Goal: Transaction & Acquisition: Purchase product/service

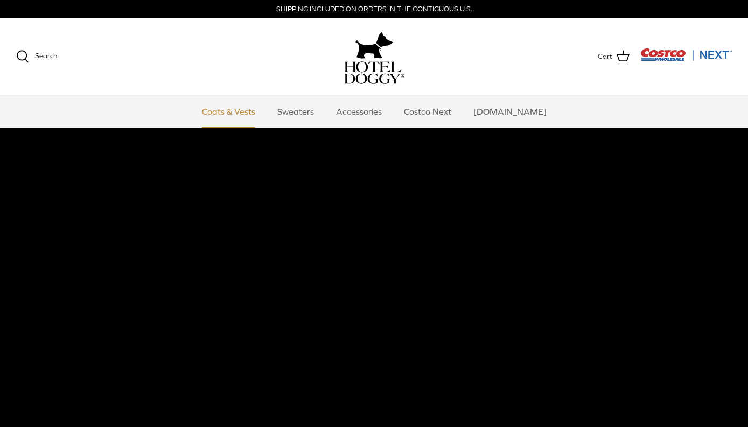
click at [251, 114] on link "Coats & Vests" at bounding box center [228, 111] width 73 height 32
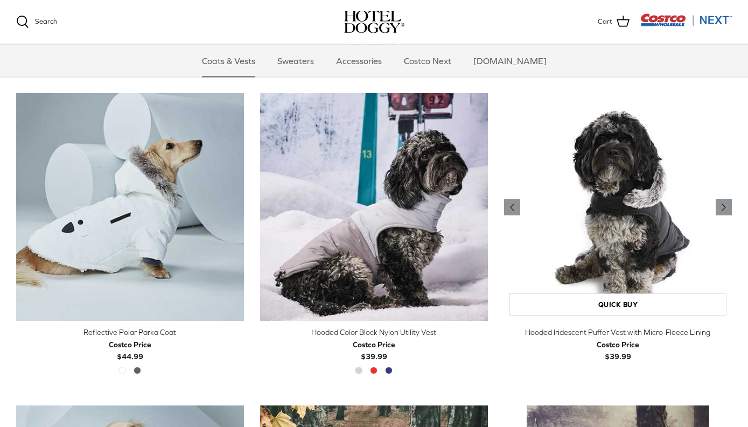
scroll to position [863, 0]
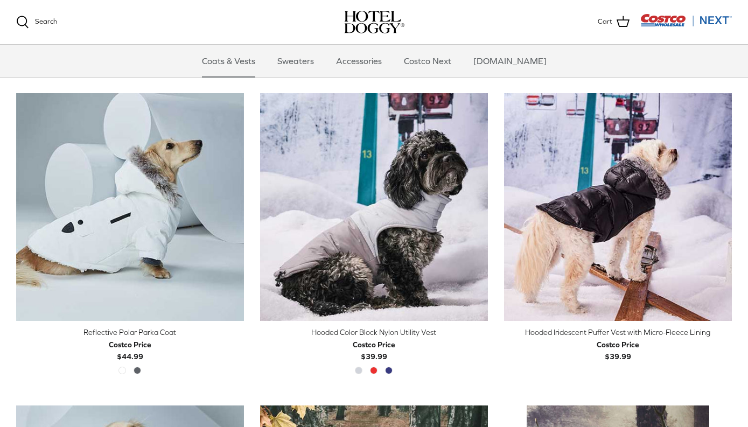
click at [648, 340] on div "Costco Price $39.99" at bounding box center [618, 351] width 228 height 24
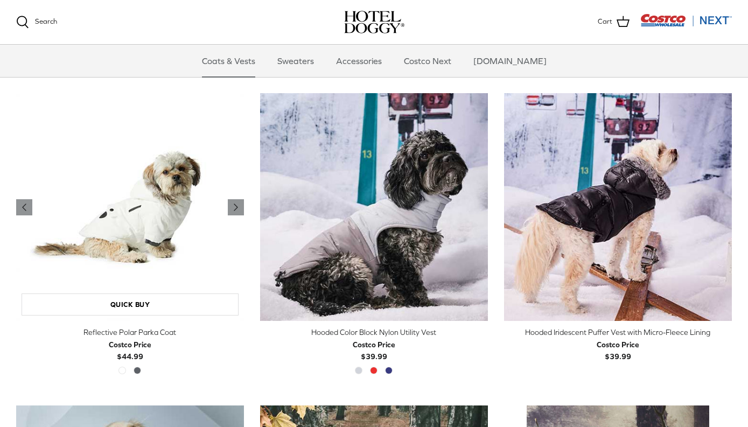
click at [158, 218] on img "Reflective Polar Parka Coat" at bounding box center [130, 207] width 228 height 228
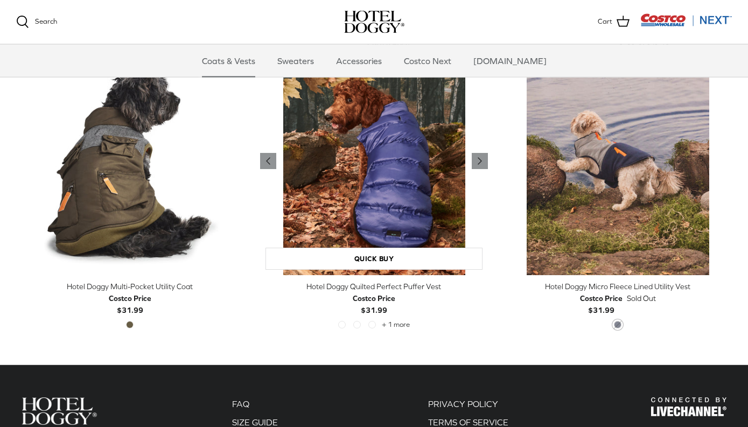
scroll to position [2157, 0]
click at [413, 189] on img "Hotel Doggy Quilted Perfect Puffer Vest" at bounding box center [374, 161] width 228 height 228
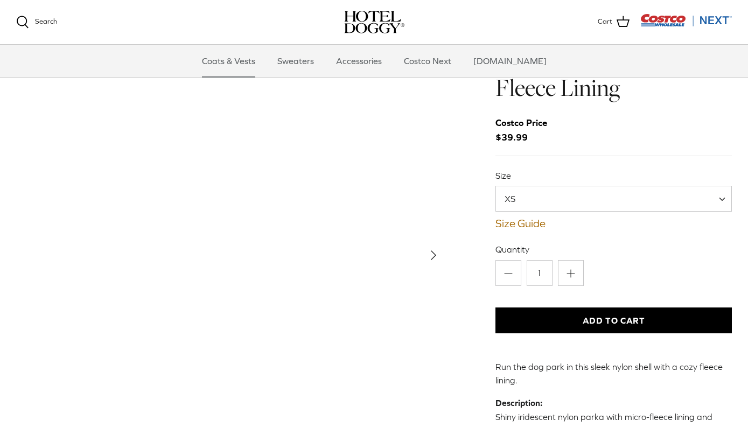
scroll to position [44, 0]
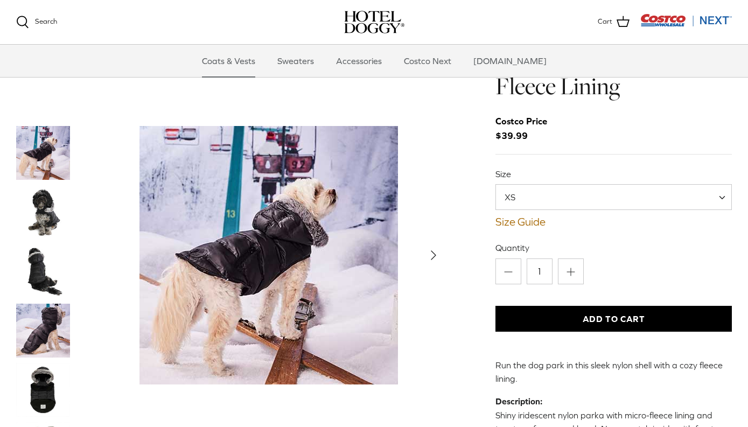
click at [255, 274] on img "Show Gallery" at bounding box center [268, 255] width 259 height 259
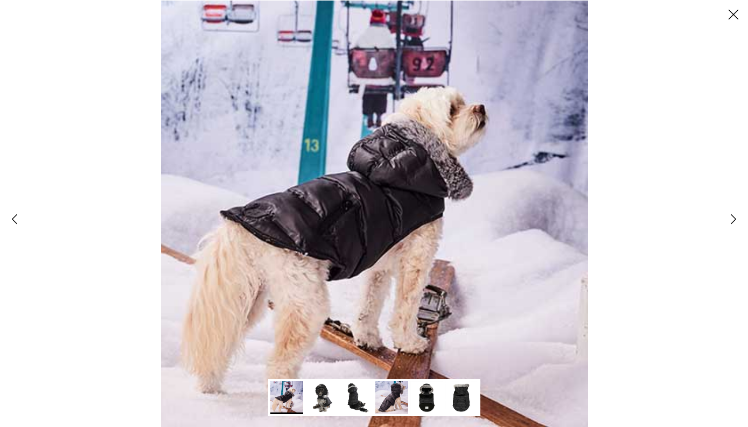
click at [322, 406] on img at bounding box center [321, 397] width 33 height 33
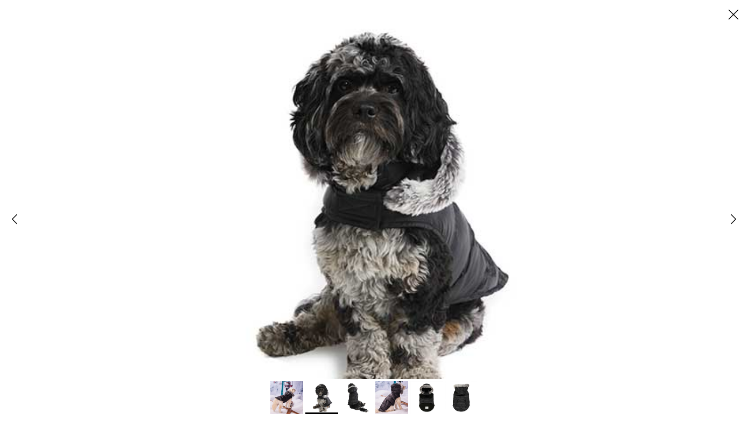
click at [360, 402] on img at bounding box center [356, 397] width 33 height 33
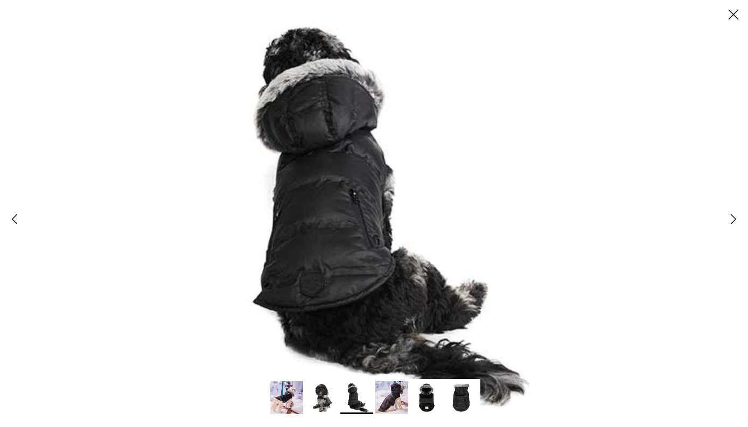
click at [287, 396] on img at bounding box center [286, 397] width 33 height 33
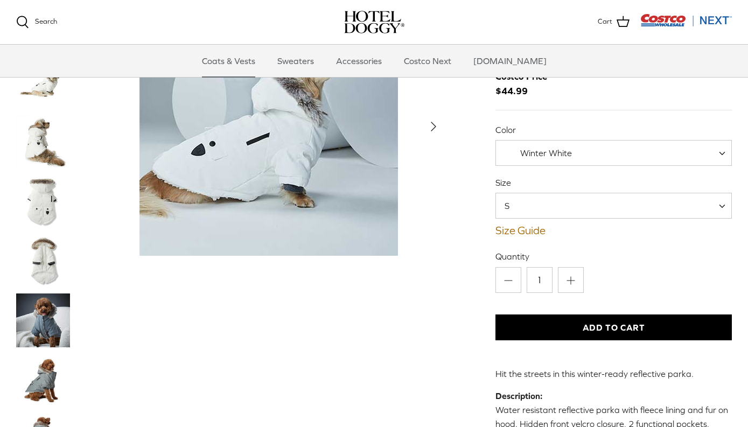
scroll to position [51, 0]
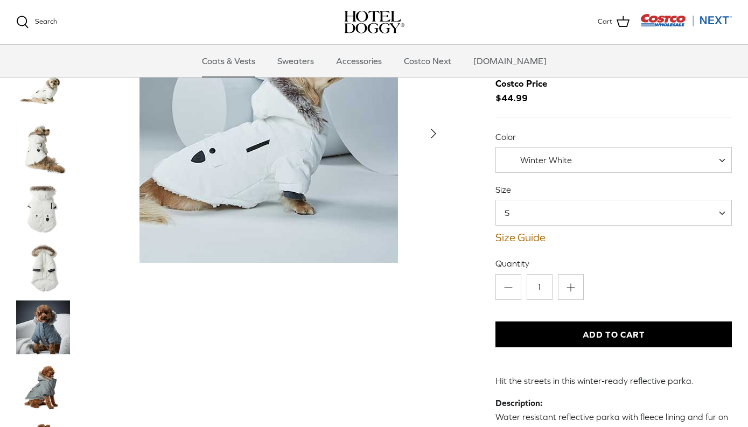
click at [652, 162] on span "Winter White" at bounding box center [613, 160] width 236 height 26
click at [54, 331] on img "Thumbnail Link" at bounding box center [43, 328] width 54 height 54
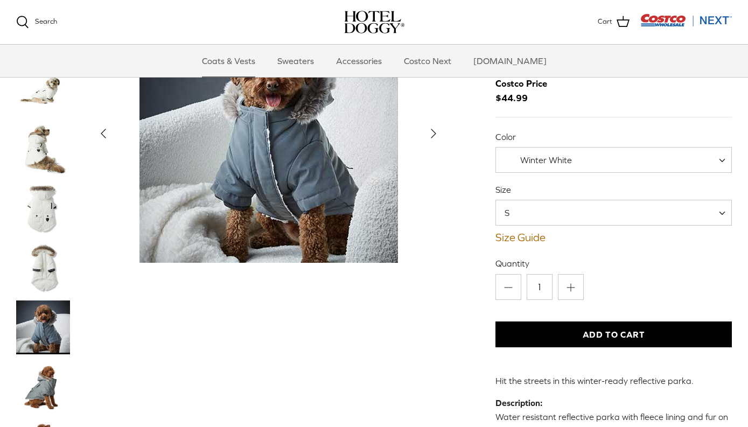
click at [36, 393] on img "Thumbnail Link" at bounding box center [43, 387] width 54 height 54
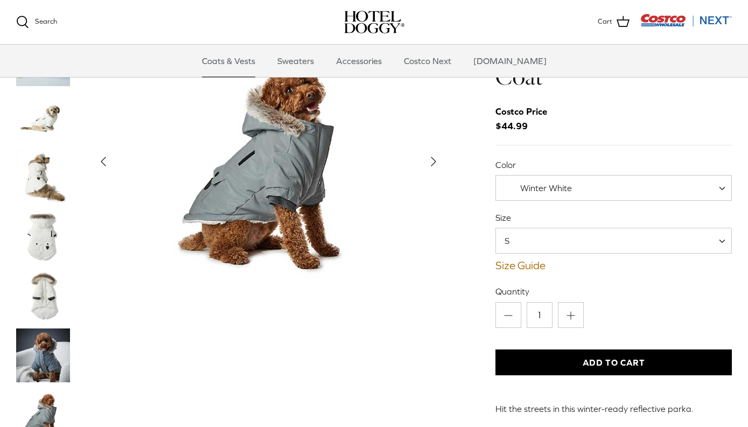
scroll to position [0, 0]
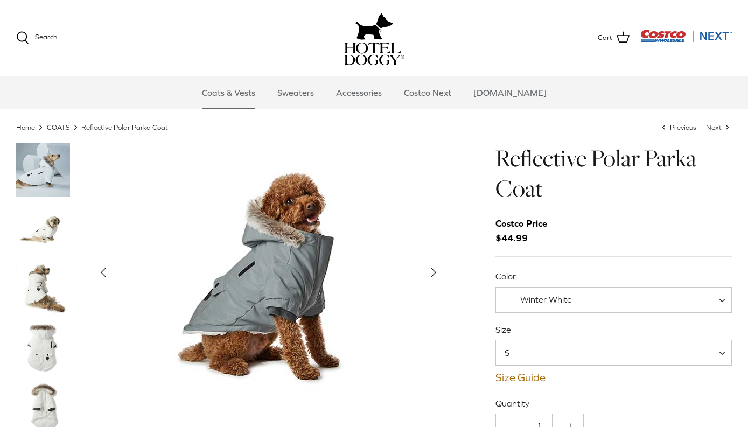
click at [48, 233] on img "Thumbnail Link" at bounding box center [43, 230] width 54 height 54
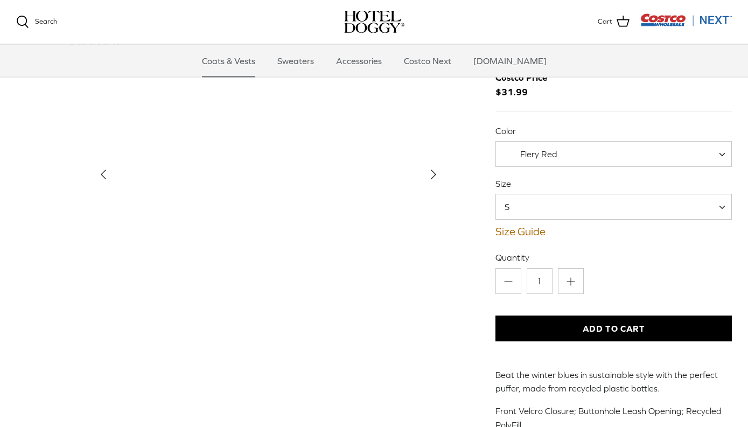
scroll to position [57, 0]
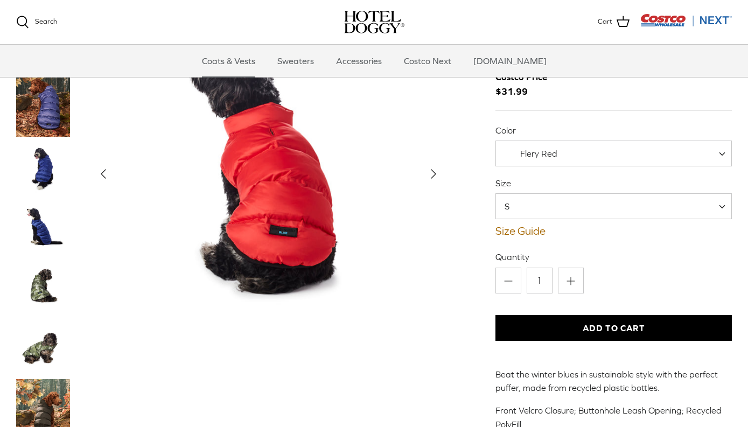
click at [704, 148] on span "Flery Red" at bounding box center [613, 154] width 236 height 26
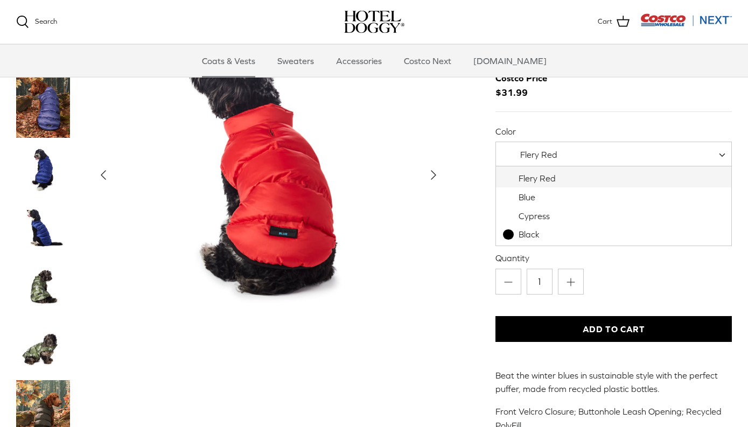
select select "Blue"
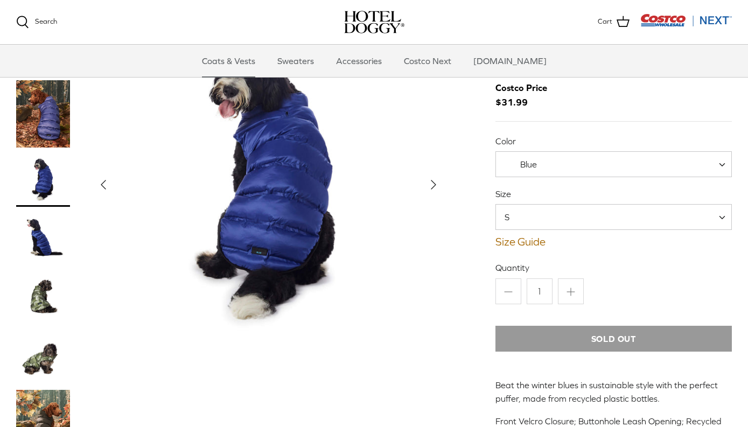
scroll to position [44, 0]
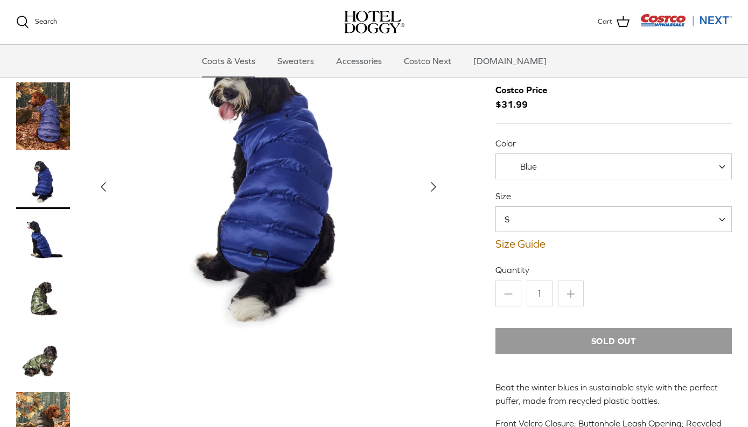
click at [440, 190] on icon "Right" at bounding box center [433, 186] width 17 height 17
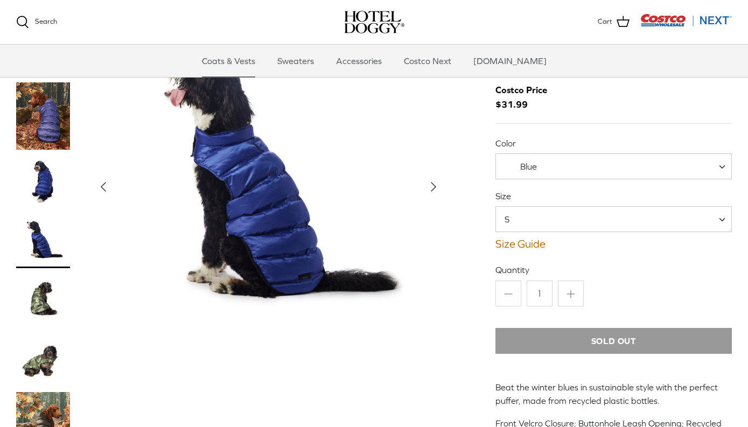
click at [431, 191] on icon "Right" at bounding box center [433, 186] width 17 height 17
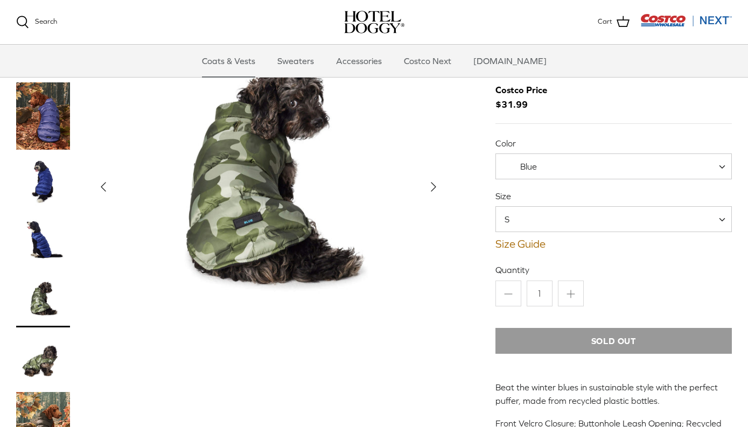
click at [430, 193] on icon "Right" at bounding box center [433, 186] width 17 height 17
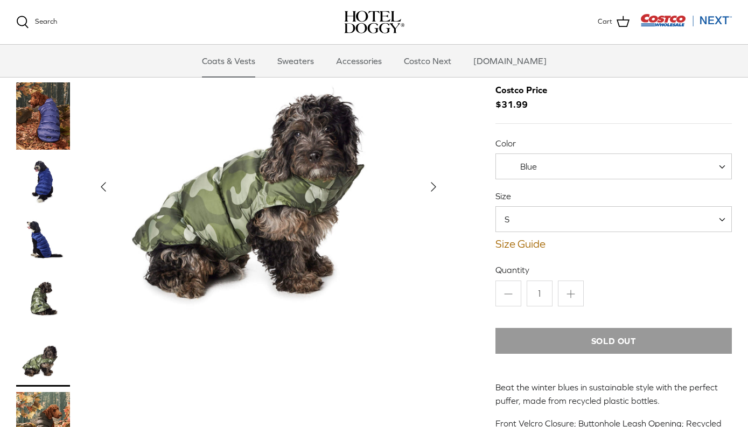
click at [440, 195] on button "Right" at bounding box center [434, 187] width 24 height 24
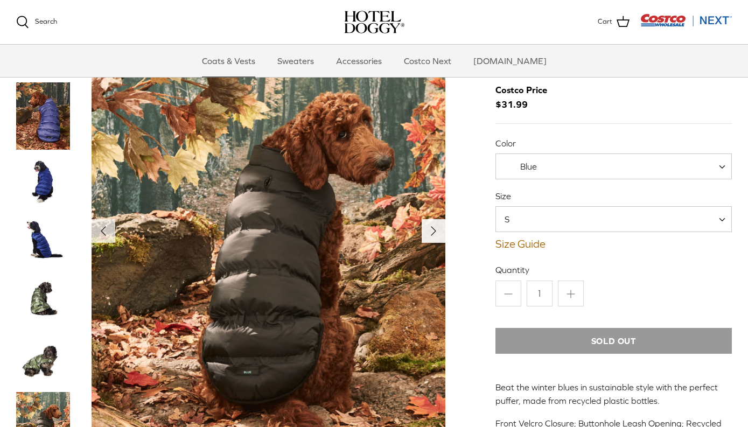
click at [435, 233] on polyline "Next" at bounding box center [433, 231] width 4 height 9
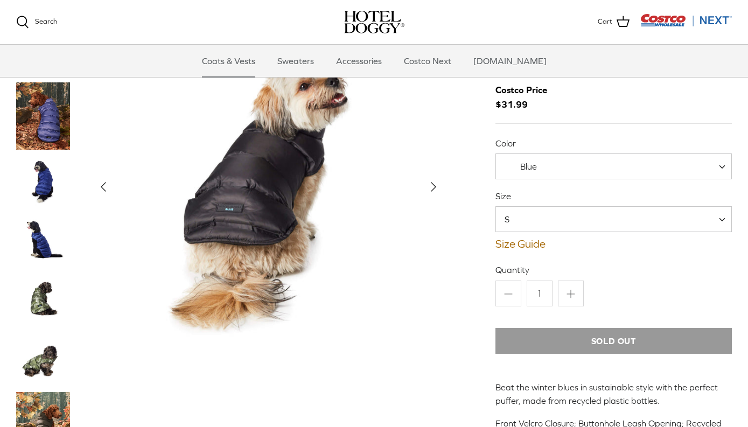
click at [442, 232] on img "Show Gallery" at bounding box center [269, 187] width 354 height 354
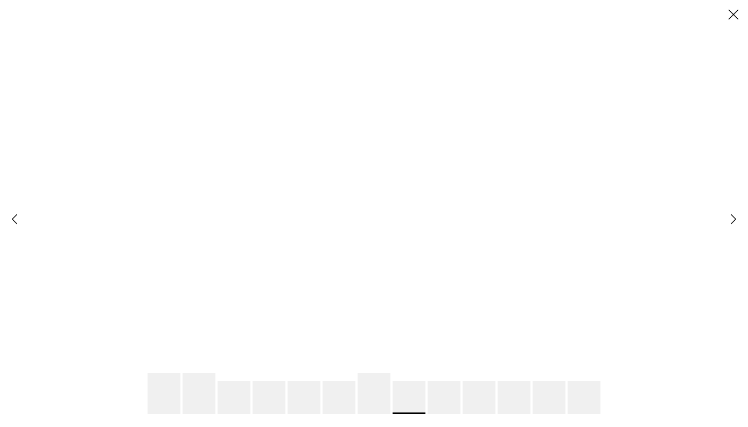
scroll to position [0, 0]
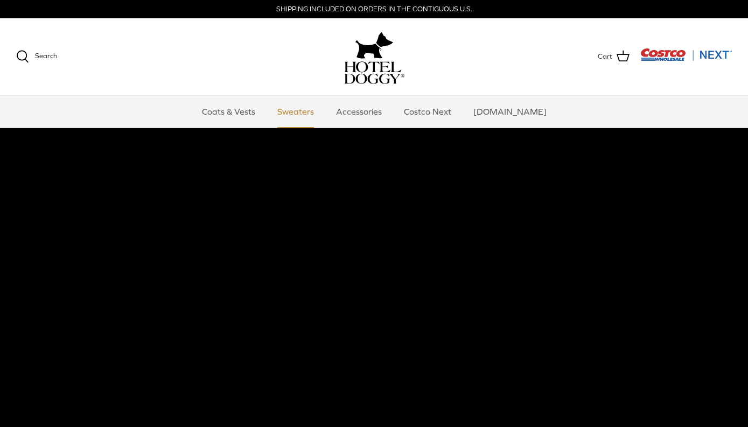
click at [309, 113] on link "Sweaters" at bounding box center [296, 111] width 56 height 32
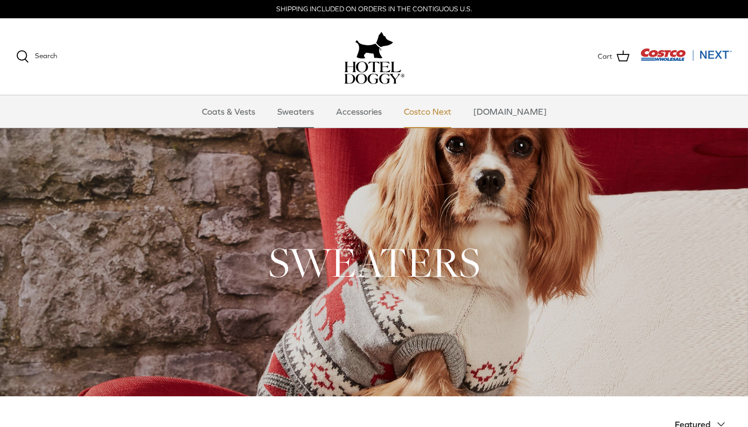
click at [446, 103] on link "Costco Next" at bounding box center [427, 111] width 67 height 32
